Goal: Task Accomplishment & Management: Complete application form

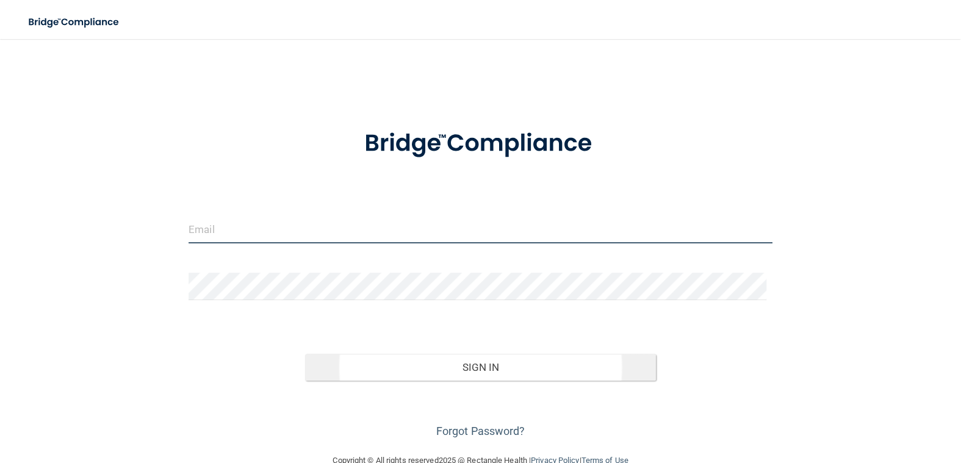
type input "[EMAIL_ADDRESS][DOMAIN_NAME]"
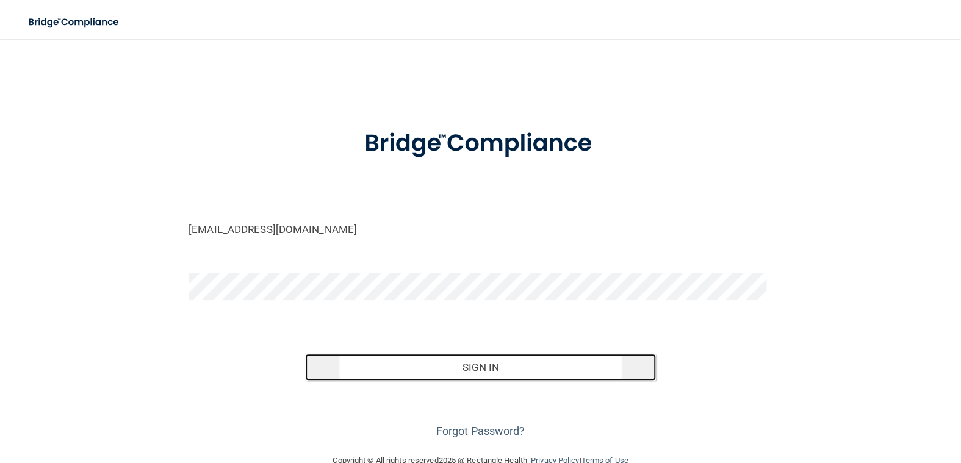
click at [548, 369] on button "Sign In" at bounding box center [480, 367] width 350 height 27
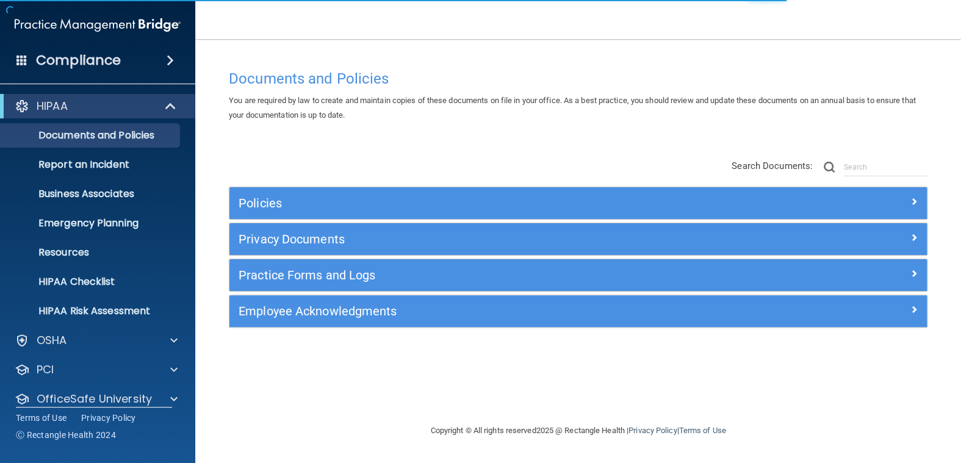
scroll to position [43, 0]
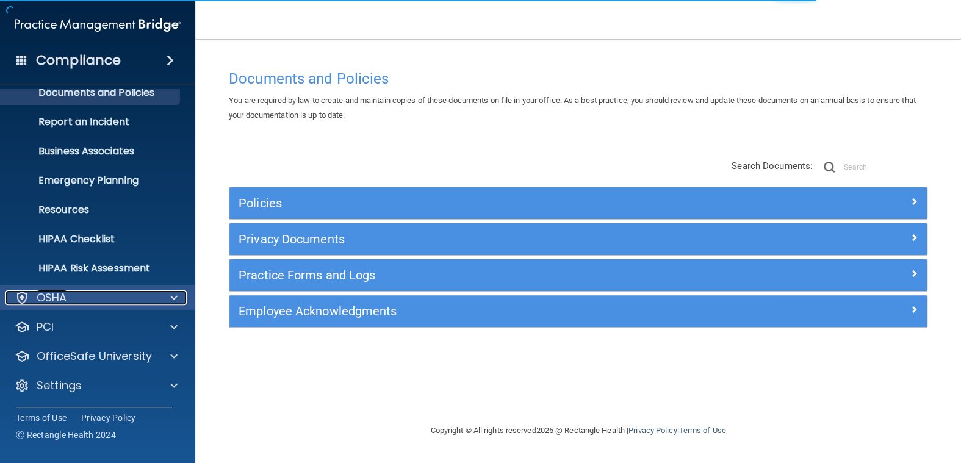
click at [71, 301] on div "OSHA" at bounding box center [80, 298] width 151 height 15
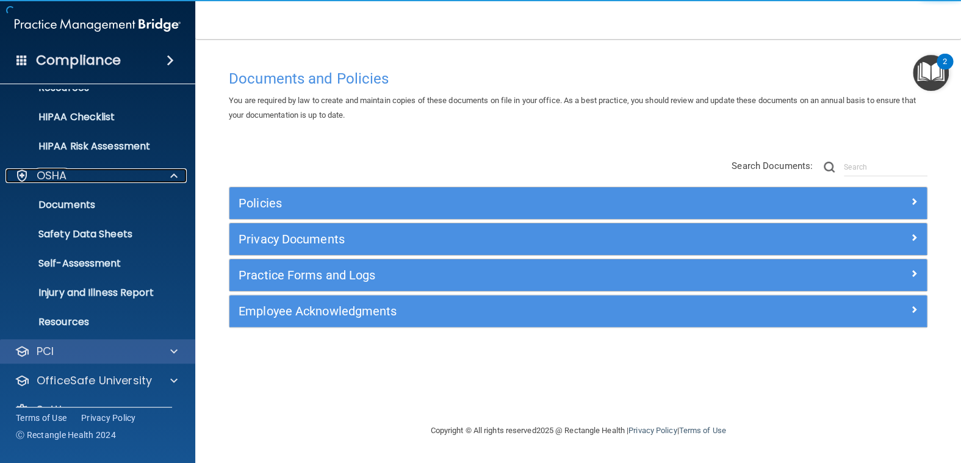
scroll to position [189, 0]
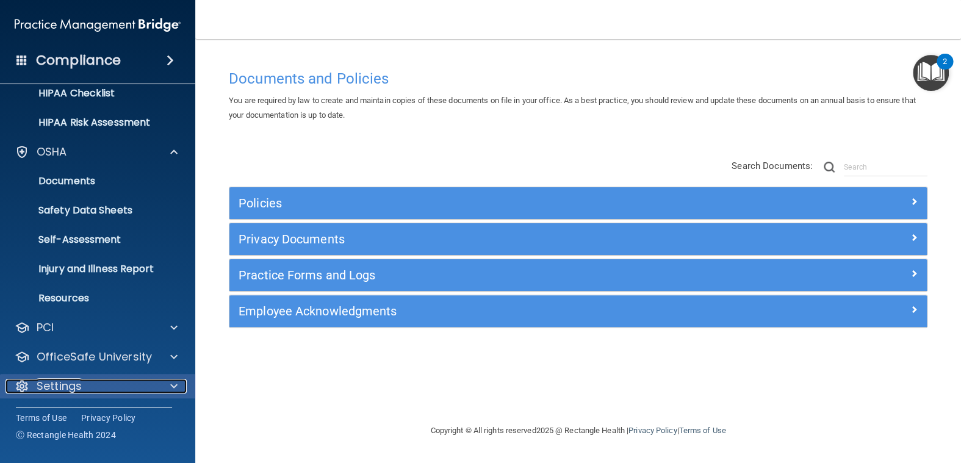
click at [106, 380] on div "Settings" at bounding box center [80, 386] width 151 height 15
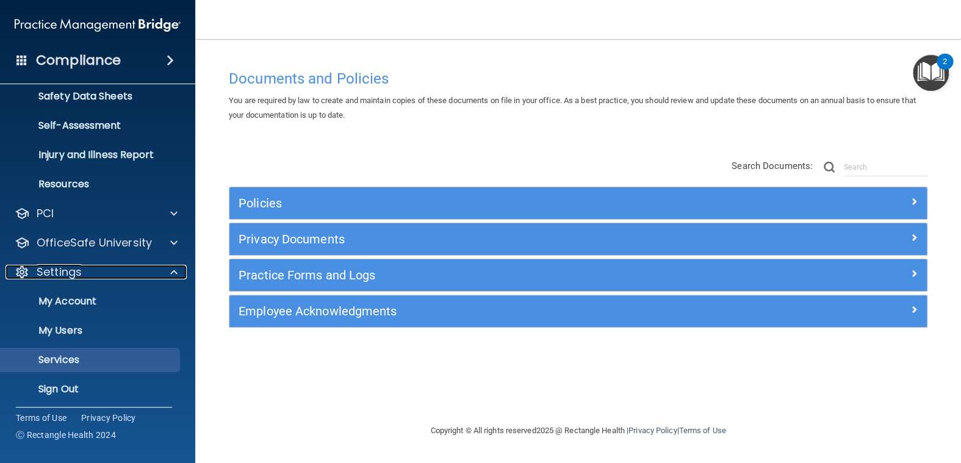
scroll to position [305, 0]
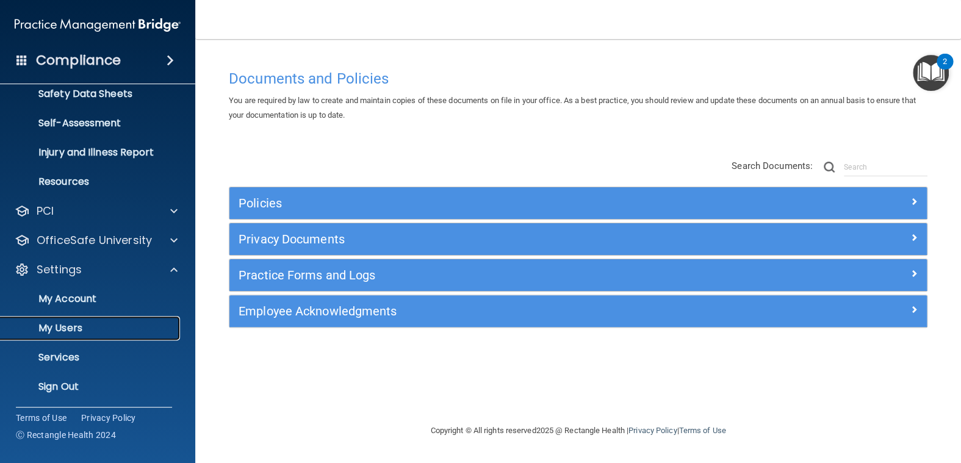
click at [72, 329] on p "My Users" at bounding box center [91, 328] width 167 height 12
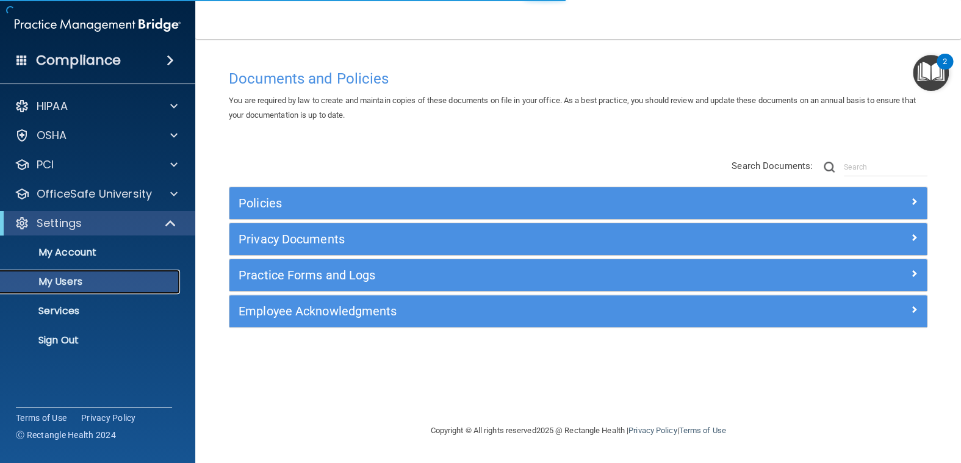
select select "20"
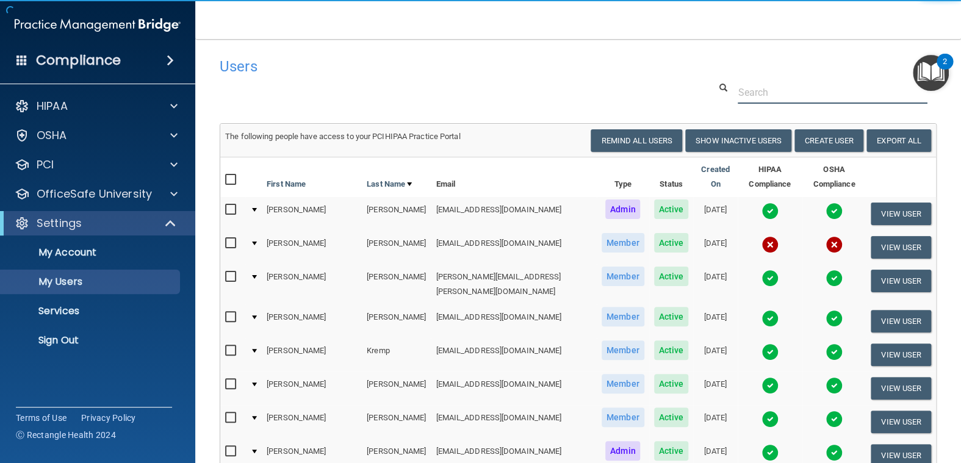
click at [756, 93] on input "text" at bounding box center [833, 92] width 190 height 23
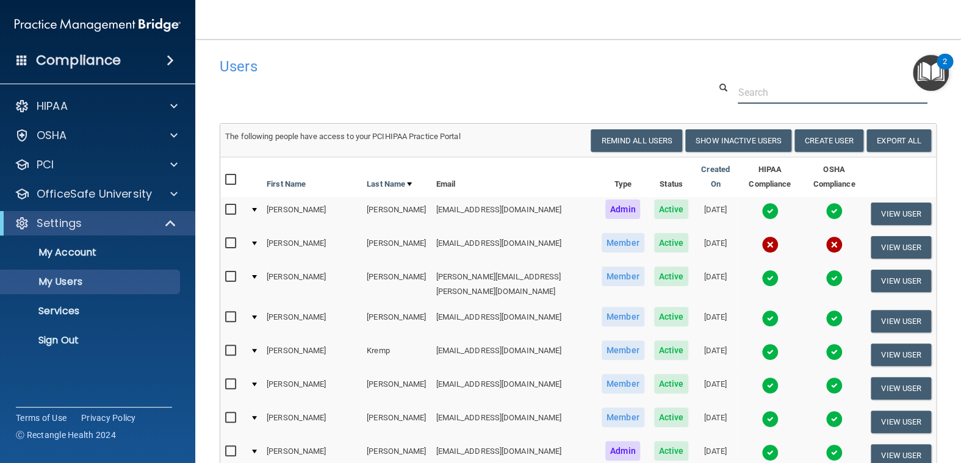
click at [768, 88] on input "text" at bounding box center [833, 92] width 190 height 23
click at [821, 146] on button "Create User" at bounding box center [829, 140] width 69 height 23
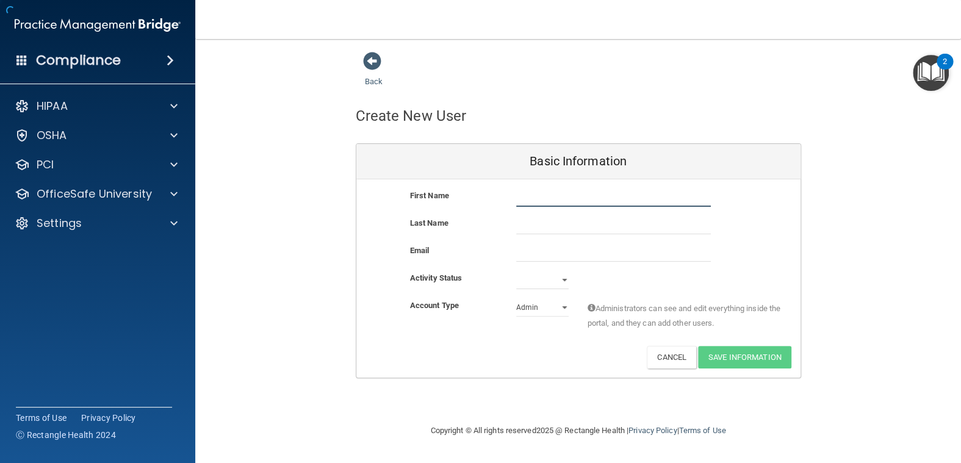
click at [574, 203] on input "text" at bounding box center [613, 198] width 195 height 18
type input "[PERSON_NAME]"
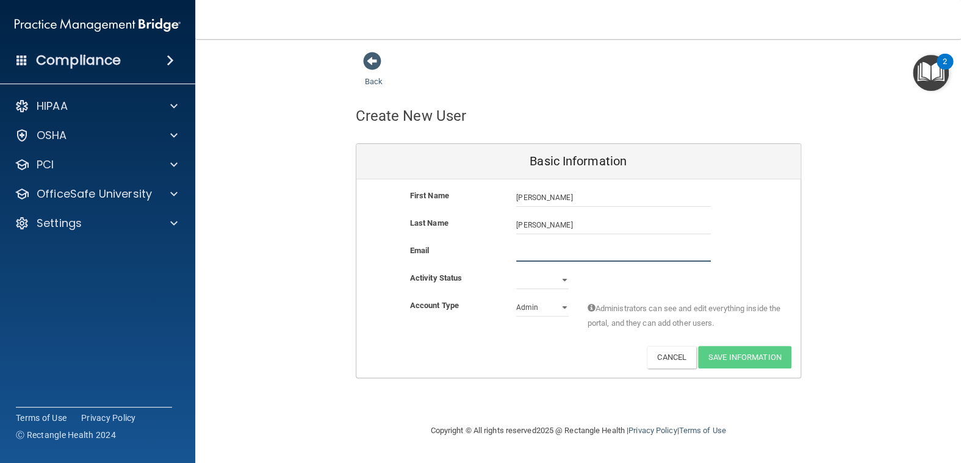
click at [529, 252] on input "email" at bounding box center [613, 253] width 195 height 18
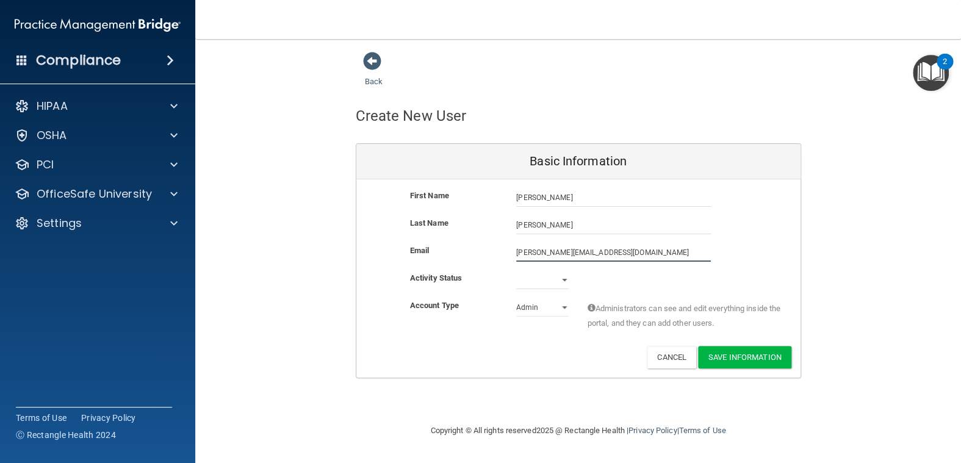
type input "[PERSON_NAME][EMAIL_ADDRESS][DOMAIN_NAME]"
click at [525, 280] on select "Active Inactive" at bounding box center [542, 282] width 52 height 18
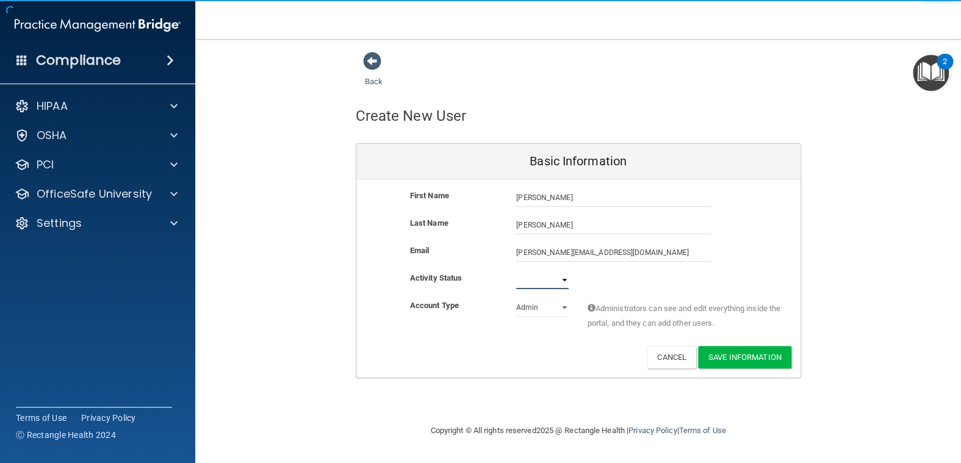
select select "active"
click at [516, 271] on select "Active Inactive" at bounding box center [542, 280] width 52 height 18
drag, startPoint x: 476, startPoint y: 311, endPoint x: 522, endPoint y: 310, distance: 46.4
click at [477, 311] on div "Account Type" at bounding box center [454, 305] width 107 height 15
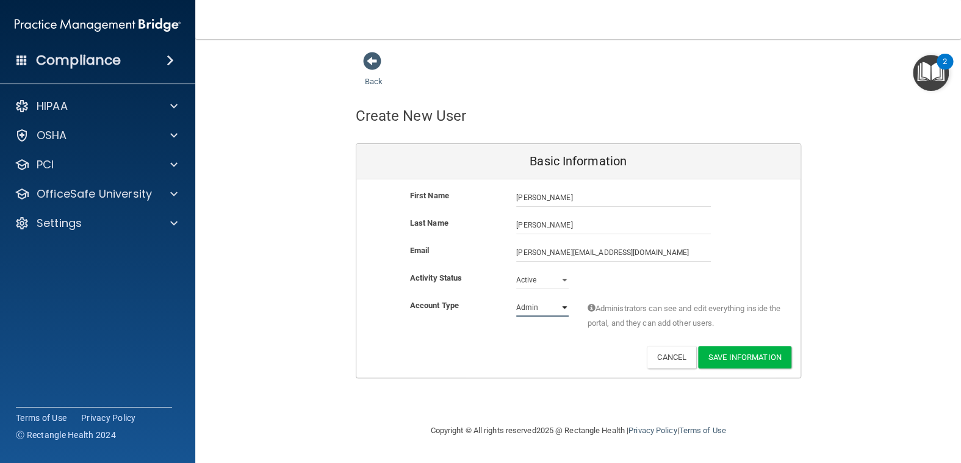
click at [532, 309] on select "Admin Member" at bounding box center [542, 307] width 52 height 18
click at [516, 298] on select "Admin Member" at bounding box center [542, 307] width 52 height 18
click at [435, 338] on div "Account Type Practice Member Admin Member Financial Institution Business Associ…" at bounding box center [578, 322] width 444 height 48
click at [714, 324] on span "Members can see everything in the portal but can not add other users." at bounding box center [684, 315] width 195 height 29
drag, startPoint x: 768, startPoint y: 355, endPoint x: 596, endPoint y: 305, distance: 179.2
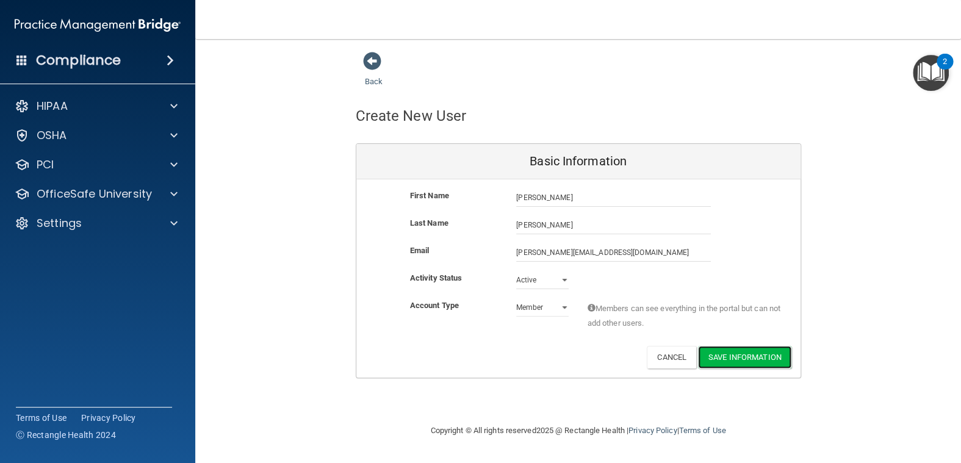
click at [597, 305] on div "First Name [PERSON_NAME] [PERSON_NAME] Last Name [PERSON_NAME] Email [PERSON_NA…" at bounding box center [578, 278] width 444 height 198
click at [552, 311] on select "Admin Member" at bounding box center [542, 307] width 52 height 18
click at [516, 298] on select "Admin Member" at bounding box center [542, 307] width 52 height 18
drag, startPoint x: 546, startPoint y: 302, endPoint x: 544, endPoint y: 309, distance: 7.5
click at [546, 301] on select "Admin Member" at bounding box center [542, 307] width 52 height 18
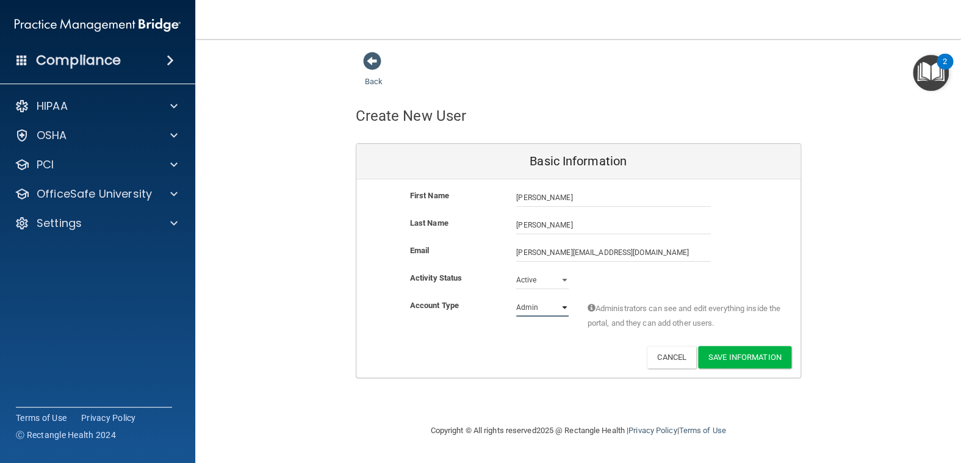
select select "practice_member"
click at [516, 298] on select "Admin Member" at bounding box center [542, 307] width 52 height 18
click at [765, 356] on button "Save Information" at bounding box center [744, 357] width 93 height 23
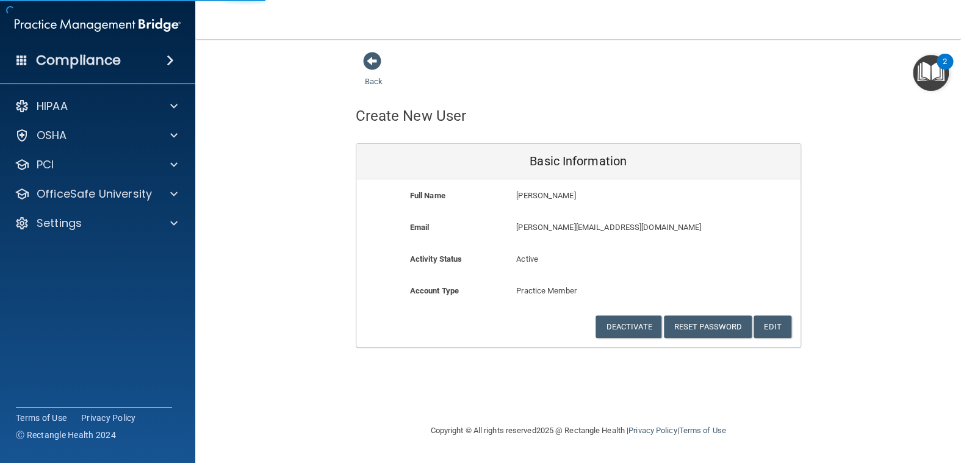
drag, startPoint x: 553, startPoint y: 372, endPoint x: 546, endPoint y: 370, distance: 6.8
click at [552, 372] on div "Back Create New User Basic Information Full Name [PERSON_NAME] [PERSON_NAME] La…" at bounding box center [578, 231] width 717 height 360
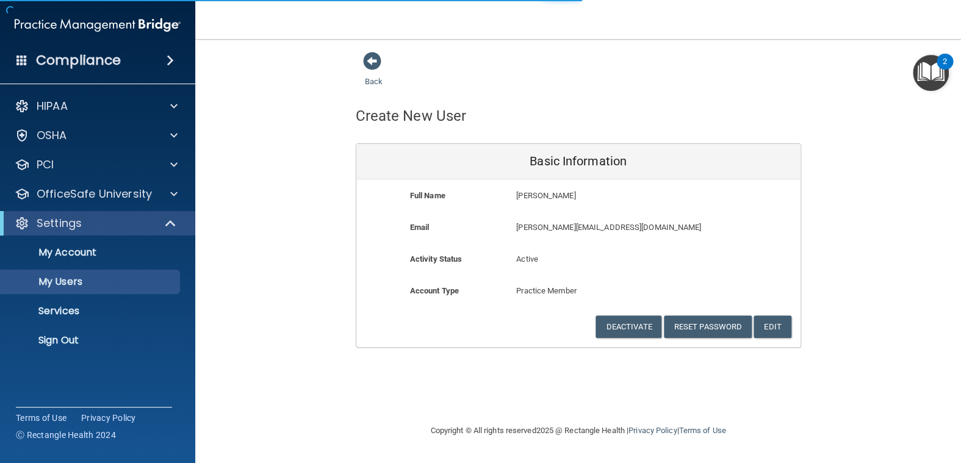
select select "20"
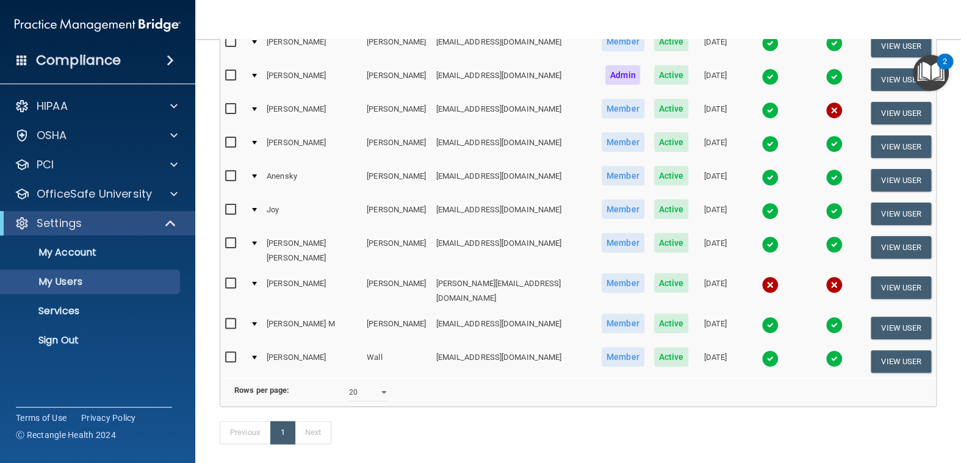
scroll to position [108, 0]
